Goal: Check status: Check status

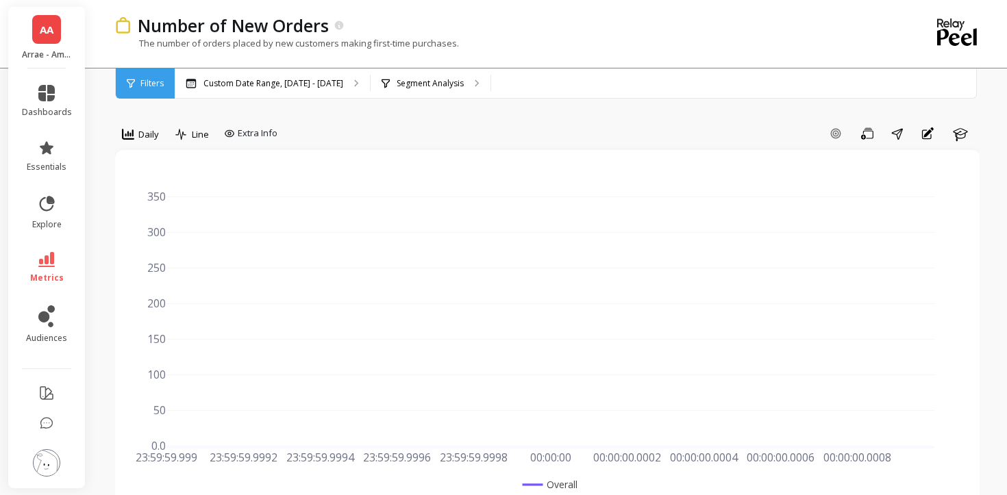
click at [285, 79] on p "Custom Date Range, [DATE] - [DATE]" at bounding box center [274, 83] width 140 height 11
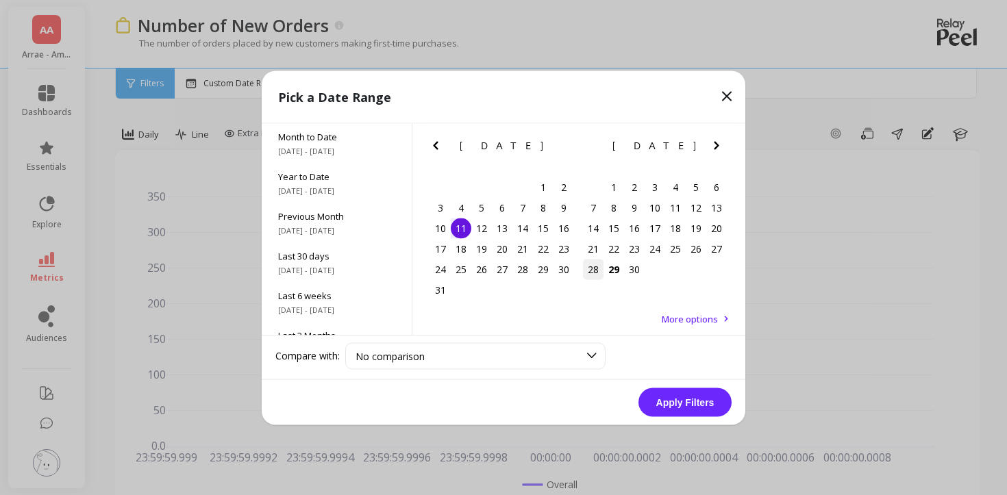
click at [593, 270] on div "28" at bounding box center [593, 269] width 21 height 21
click at [618, 248] on div "22" at bounding box center [614, 248] width 21 height 21
click at [602, 264] on div "28" at bounding box center [593, 269] width 21 height 21
click at [726, 245] on div "27" at bounding box center [716, 248] width 21 height 21
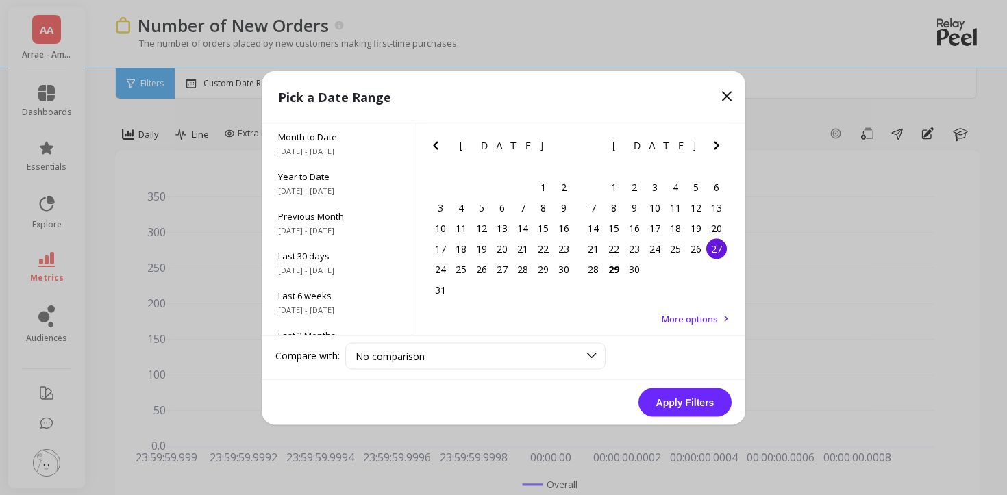
click at [724, 247] on div "27" at bounding box center [716, 248] width 21 height 21
click at [706, 397] on button "Apply Filters" at bounding box center [685, 402] width 93 height 29
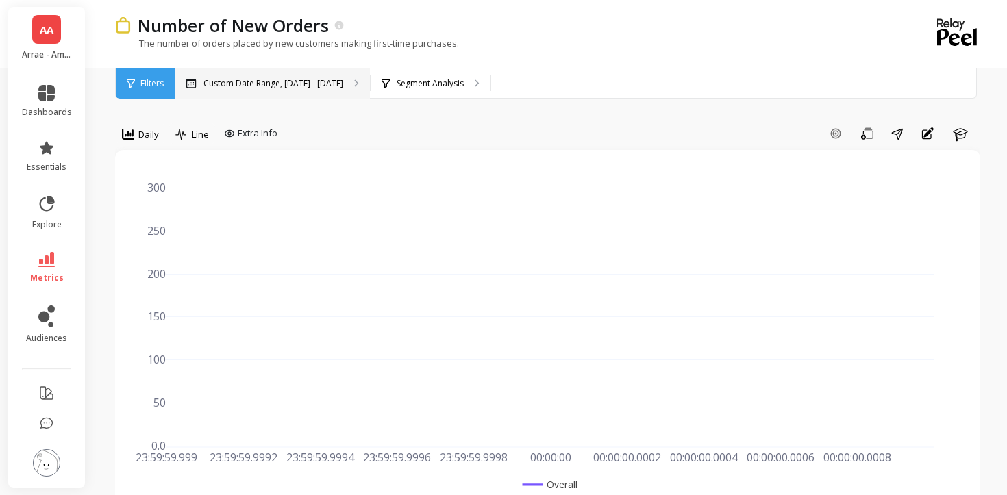
click at [269, 71] on div "Custom Date Range, [DATE] - [DATE]" at bounding box center [272, 84] width 195 height 30
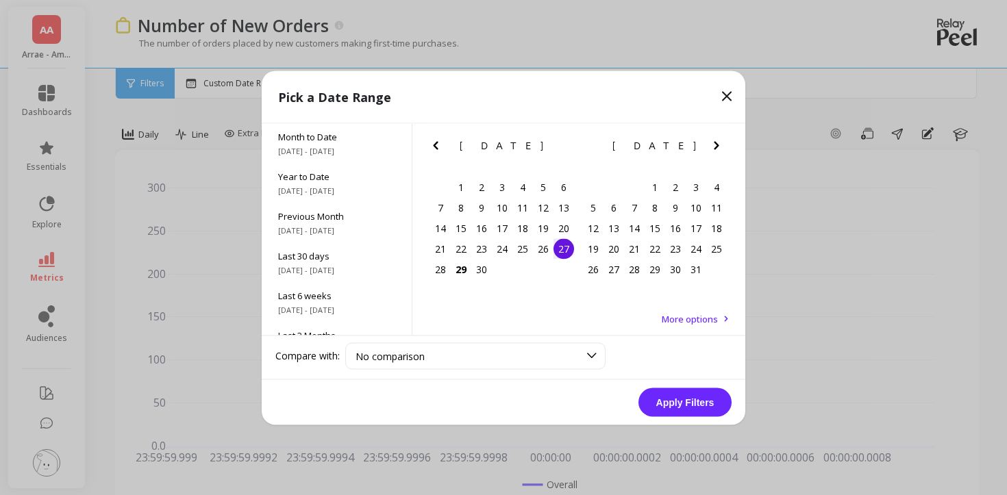
click at [429, 269] on div "[DATE] Su Mo Tu We Th Fr Sa 31 1 2 3 4 5 6 7 8 9 10 11 12 13 14 15 16 17 18 19 …" at bounding box center [502, 203] width 153 height 161
click at [432, 266] on div "28" at bounding box center [440, 269] width 21 height 21
click at [702, 409] on button "Apply Filters" at bounding box center [685, 402] width 93 height 29
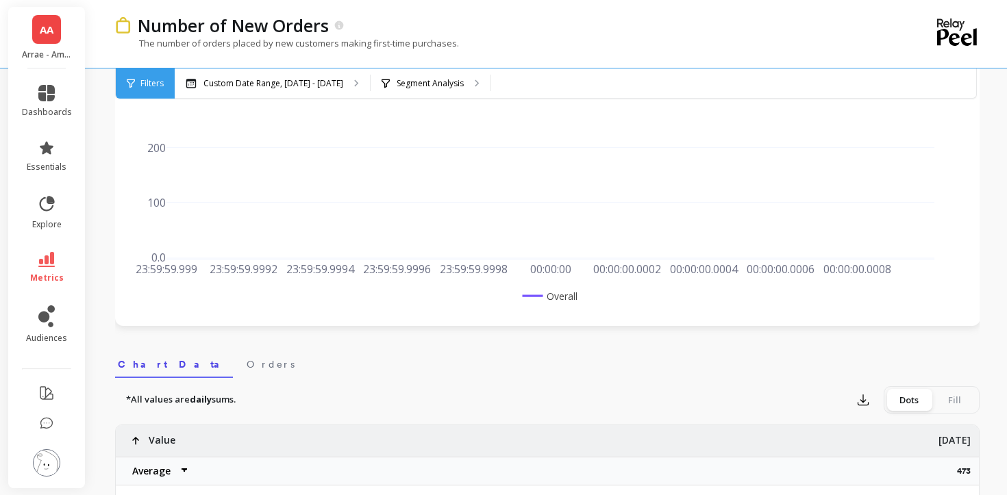
scroll to position [230, 0]
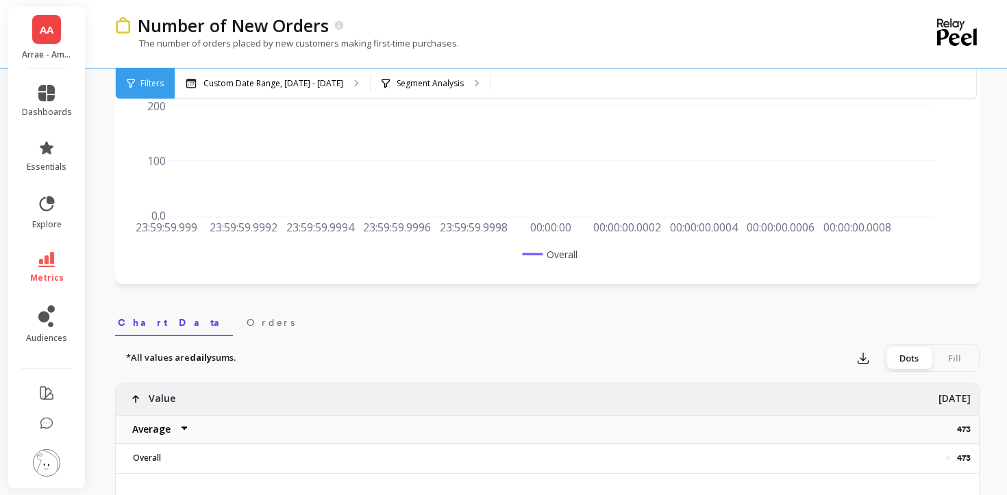
click at [969, 432] on p "473" at bounding box center [968, 429] width 22 height 11
click at [964, 431] on p "473" at bounding box center [968, 429] width 22 height 11
copy p "473"
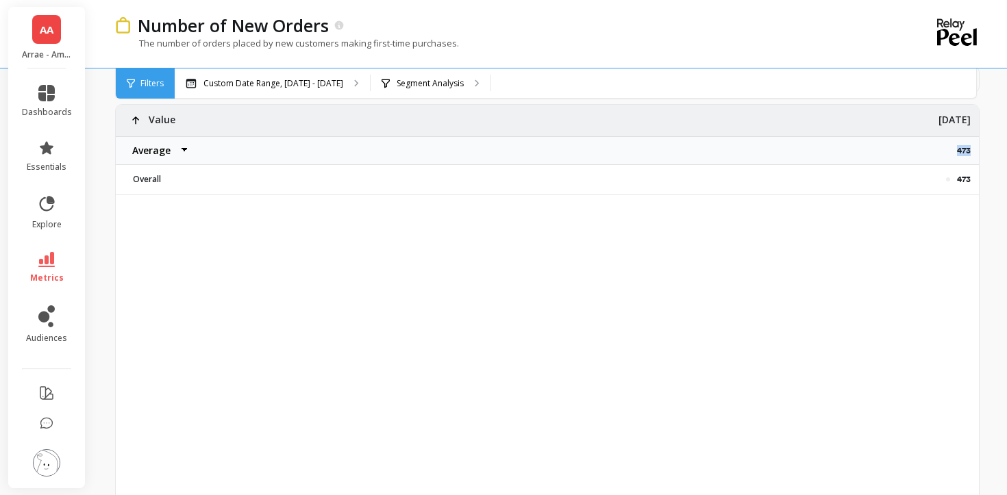
scroll to position [507, 0]
